Goal: Book appointment/travel/reservation

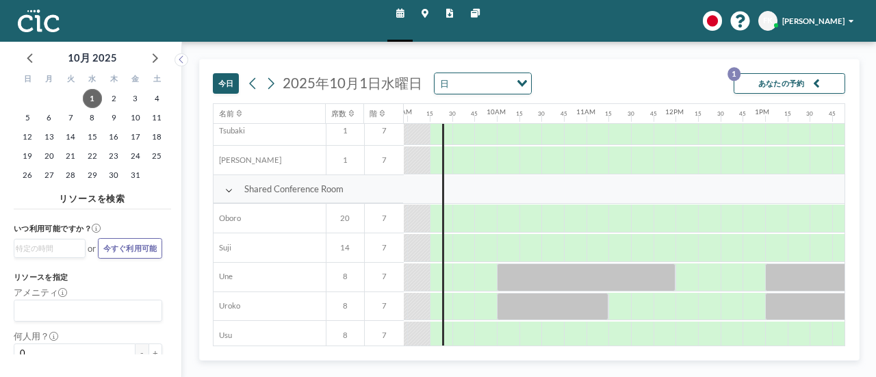
scroll to position [836, 801]
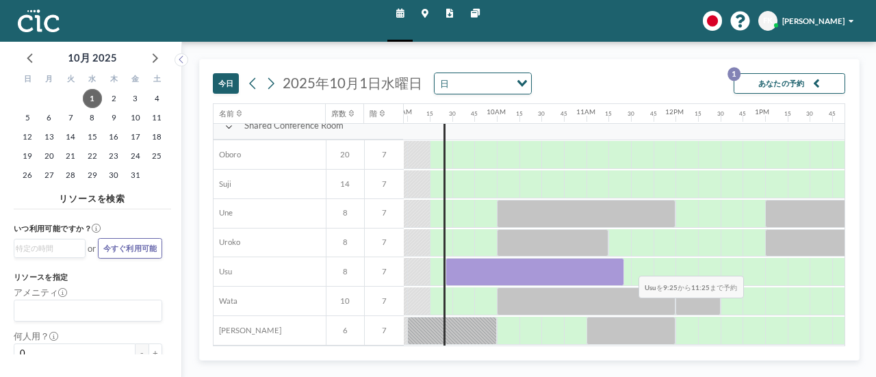
drag, startPoint x: 451, startPoint y: 269, endPoint x: 629, endPoint y: 265, distance: 178.1
click at [629, 265] on div at bounding box center [676, 271] width 2147 height 29
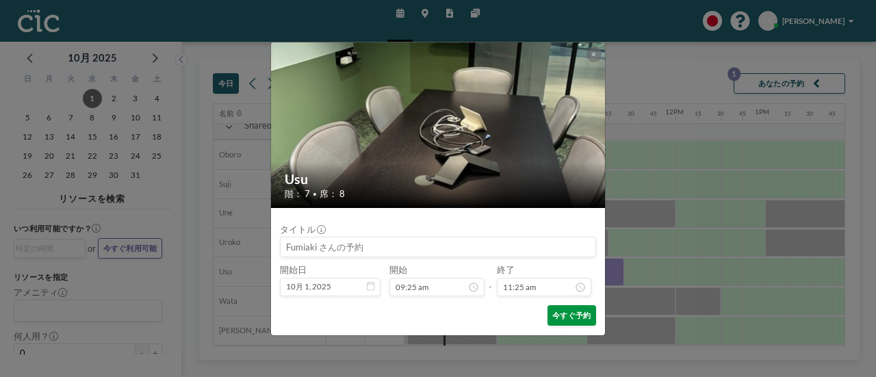
click at [570, 316] on button "今すぐ予約" at bounding box center [572, 315] width 49 height 21
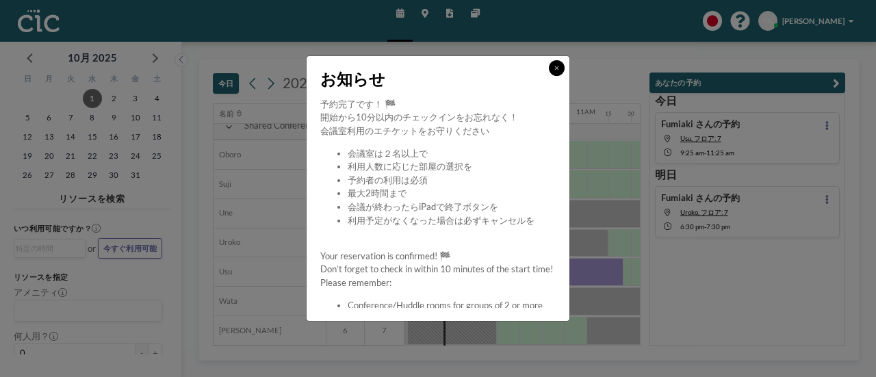
click at [557, 70] on icon at bounding box center [557, 68] width 5 height 7
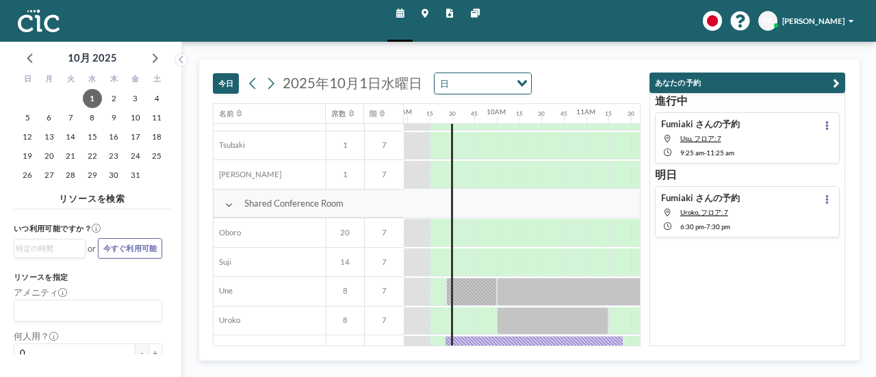
scroll to position [836, 801]
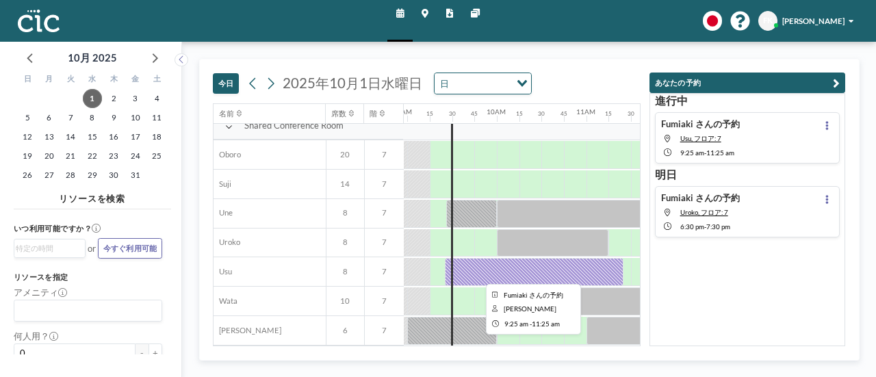
click at [500, 266] on div at bounding box center [534, 272] width 179 height 28
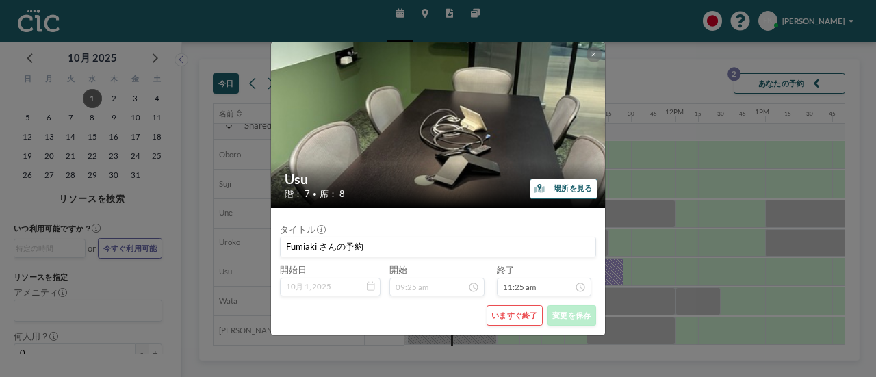
click at [511, 314] on button "いますぐ終了" at bounding box center [515, 315] width 56 height 21
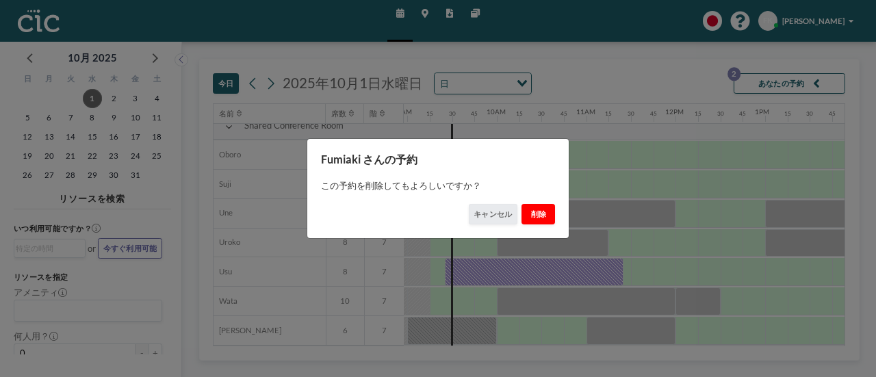
click at [544, 212] on button "削除" at bounding box center [539, 214] width 34 height 21
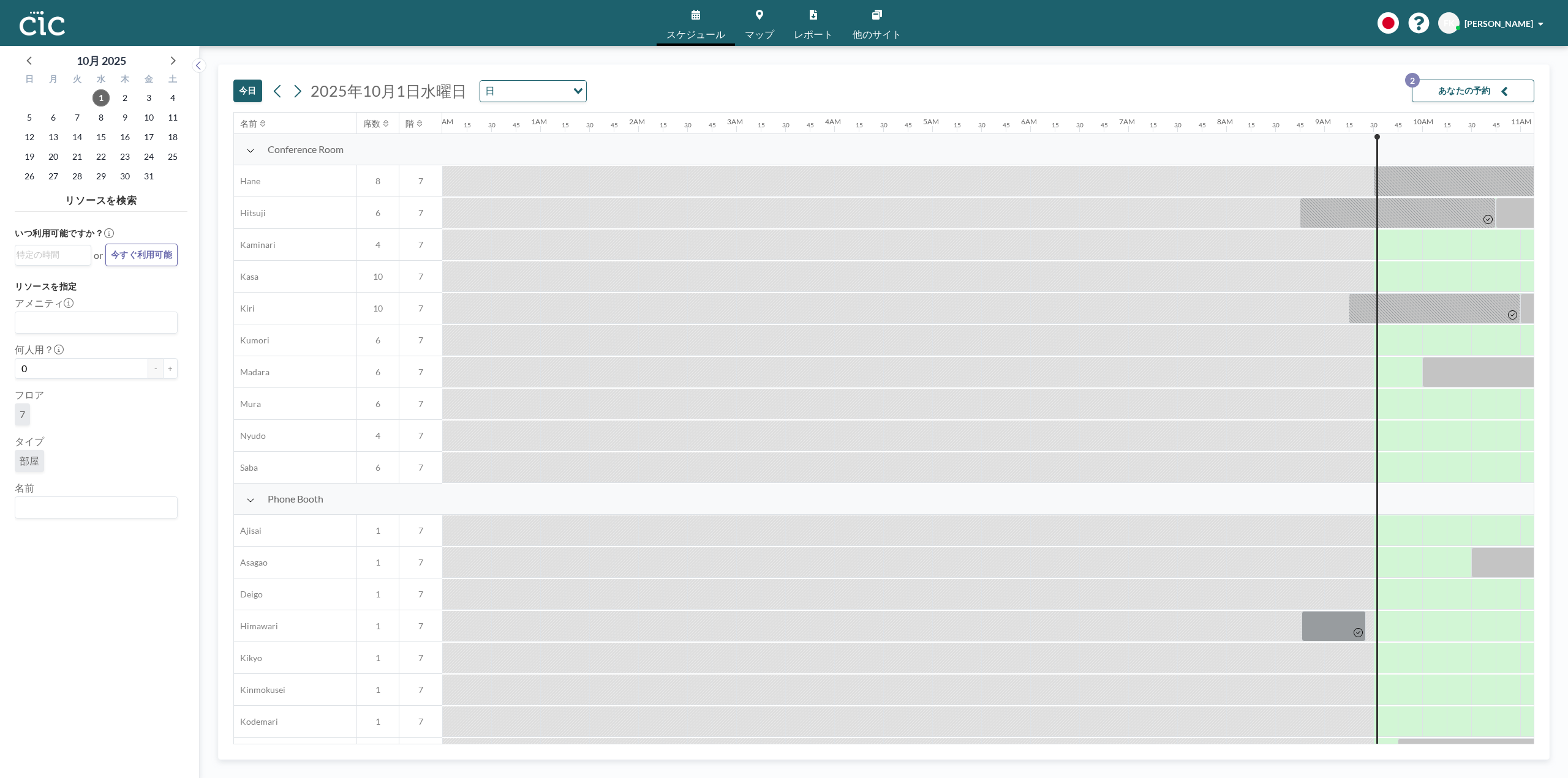
scroll to position [0, 882]
